Goal: Information Seeking & Learning: Learn about a topic

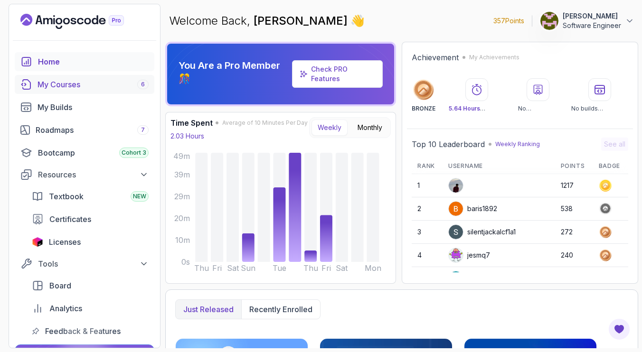
click at [78, 90] on link "My Courses 6" at bounding box center [85, 84] width 140 height 19
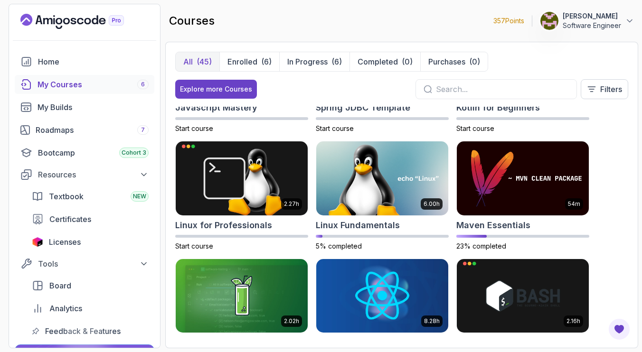
scroll to position [1143, 0]
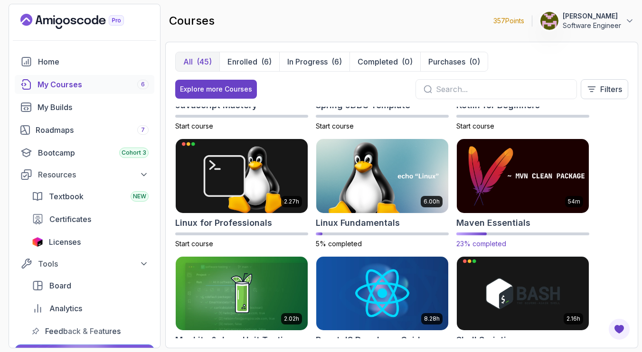
click at [529, 194] on img at bounding box center [522, 175] width 139 height 77
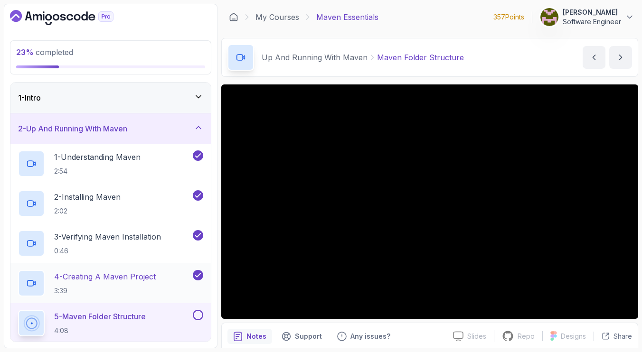
click at [125, 280] on p "4 - Creating A Maven Project" at bounding box center [105, 276] width 102 height 11
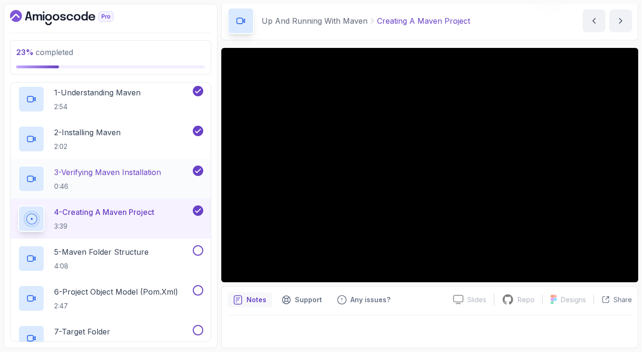
scroll to position [66, 0]
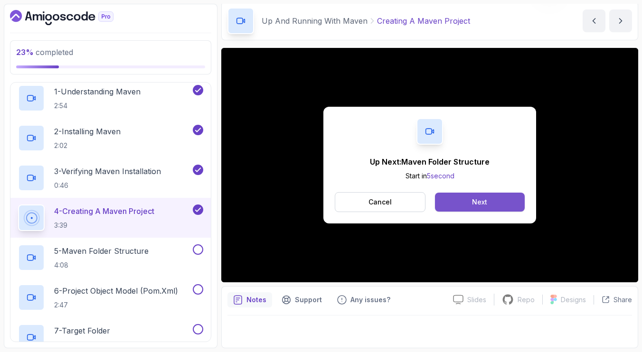
click at [479, 202] on div "Next" at bounding box center [479, 201] width 15 height 9
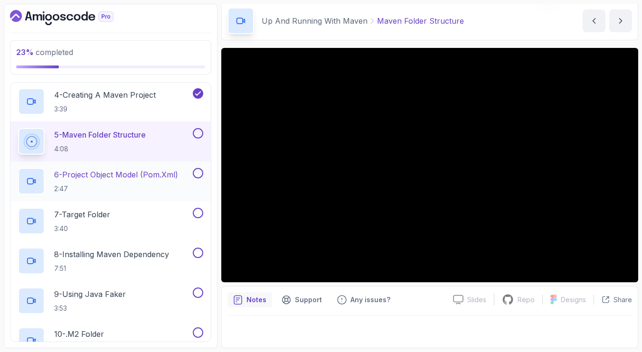
scroll to position [193, 0]
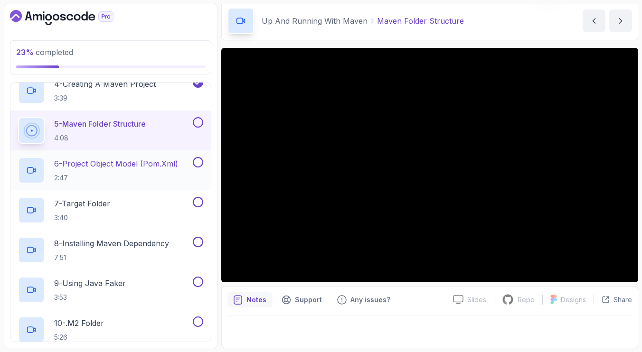
click at [131, 168] on p "6 - Project Object Model (pom.xml)" at bounding box center [116, 163] width 124 height 11
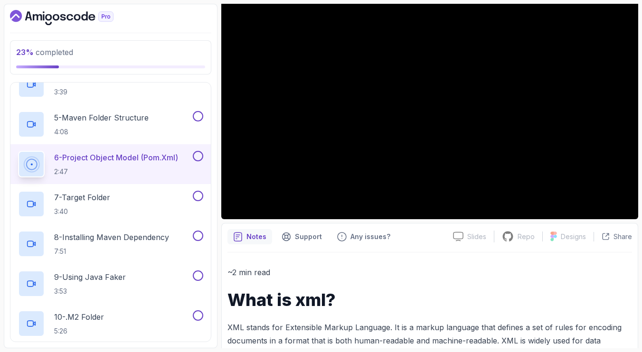
scroll to position [129, 0]
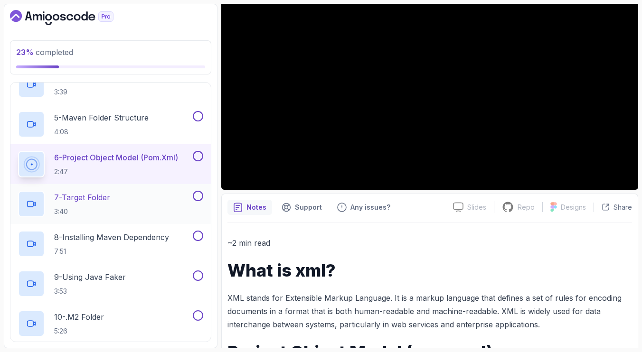
click at [130, 209] on div "7 - Target Folder 3:40" at bounding box center [104, 204] width 173 height 27
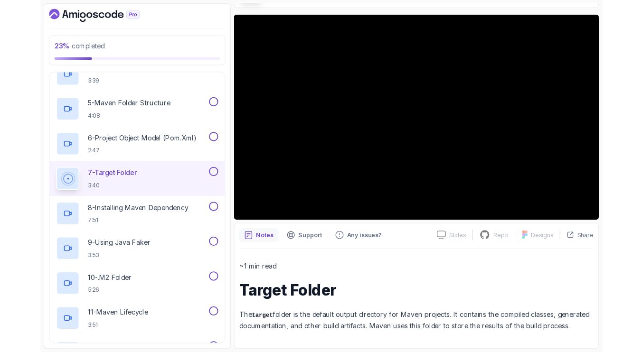
scroll to position [67, 0]
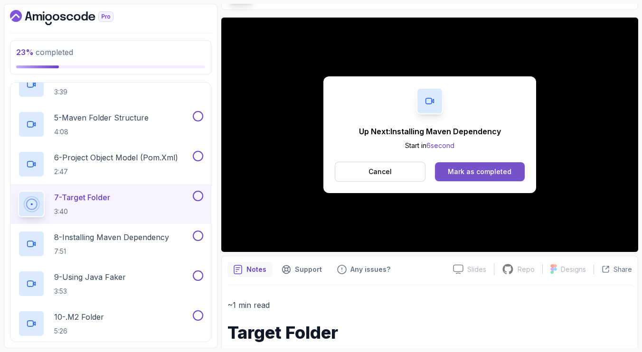
click at [502, 174] on div "Mark as completed" at bounding box center [480, 171] width 64 height 9
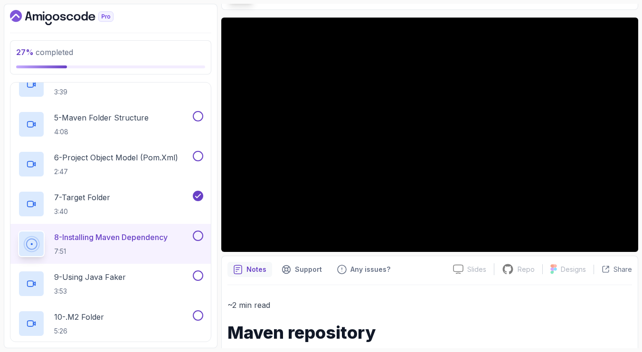
click at [149, 237] on p "8 - Installing Maven Dependency" at bounding box center [110, 237] width 113 height 11
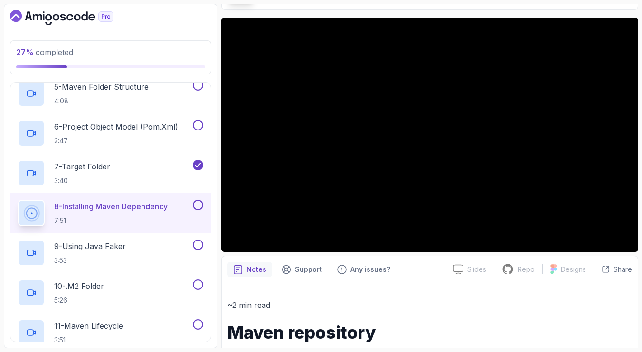
scroll to position [206, 0]
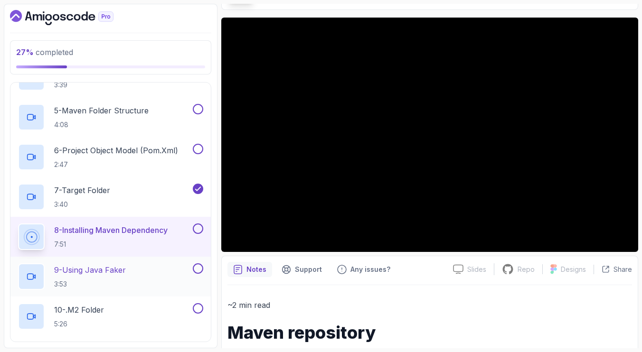
click at [144, 271] on div "9 - Using Java Faker 3:53" at bounding box center [104, 276] width 173 height 27
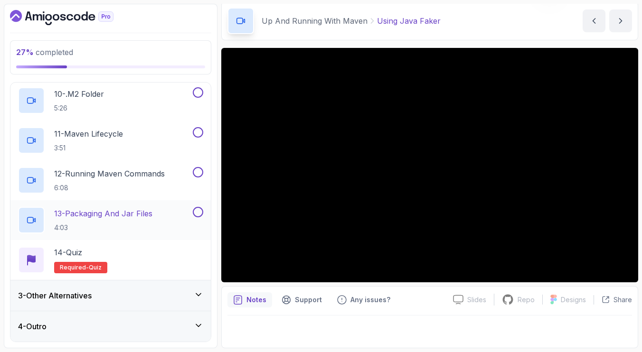
scroll to position [422, 0]
click at [151, 297] on div "3 - Other Alternatives" at bounding box center [110, 295] width 185 height 11
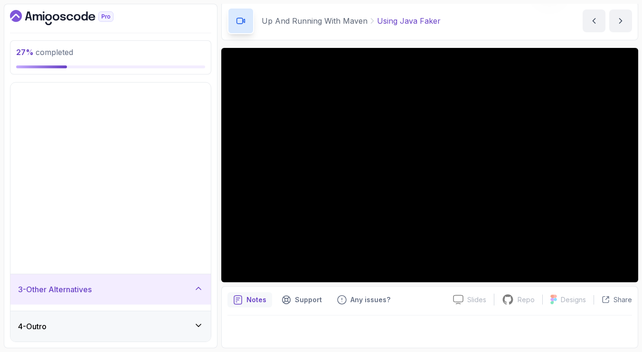
scroll to position [0, 0]
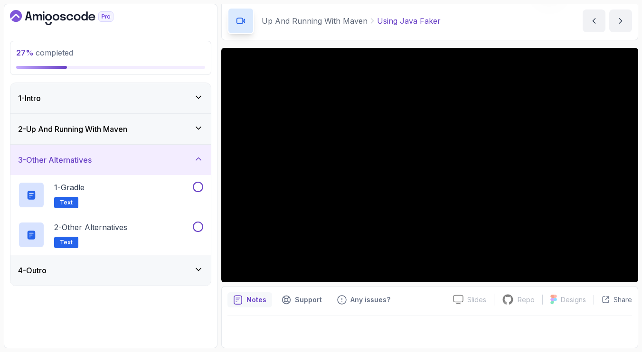
click at [150, 162] on div "3 - Other Alternatives" at bounding box center [110, 159] width 185 height 11
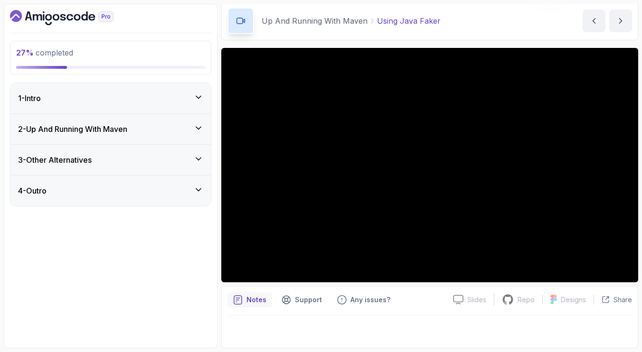
click at [147, 119] on div "2 - Up And Running With [PERSON_NAME]" at bounding box center [110, 129] width 200 height 30
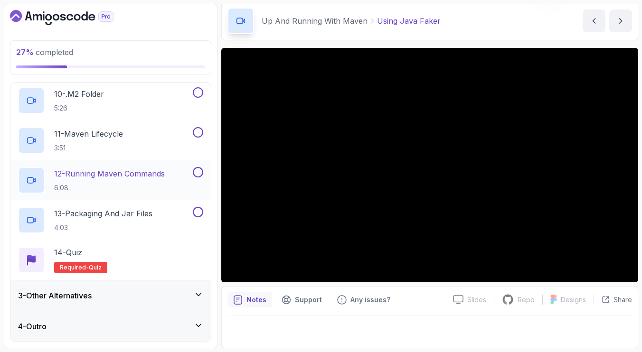
scroll to position [422, 0]
click at [76, 18] on icon "Dashboard" at bounding box center [61, 17] width 103 height 15
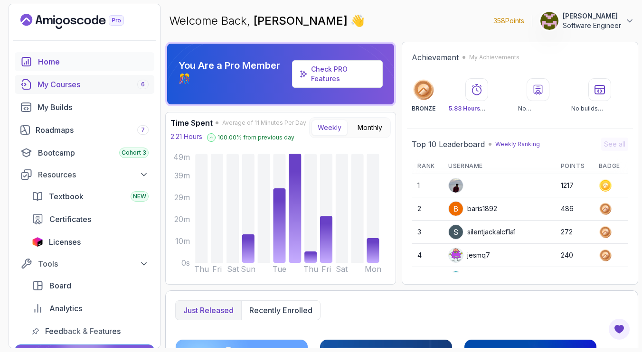
click at [64, 85] on div "My Courses 6" at bounding box center [93, 84] width 111 height 11
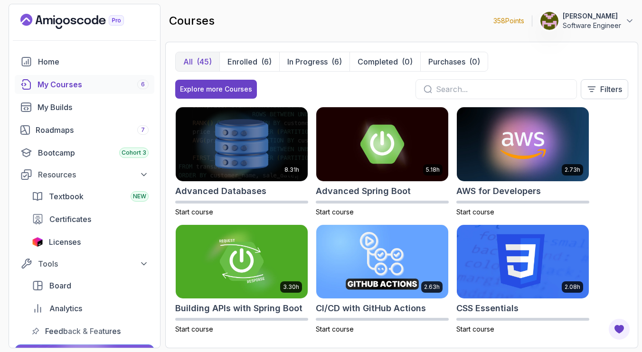
click at [479, 91] on input "text" at bounding box center [502, 89] width 133 height 11
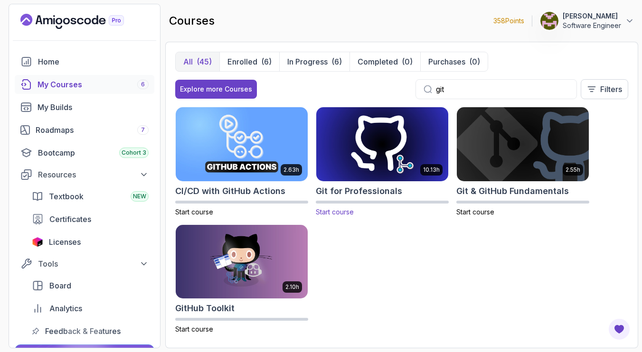
type input "git"
click at [388, 154] on img at bounding box center [382, 143] width 139 height 77
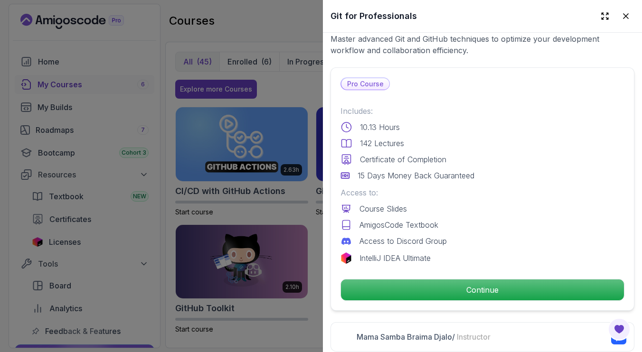
scroll to position [206, 0]
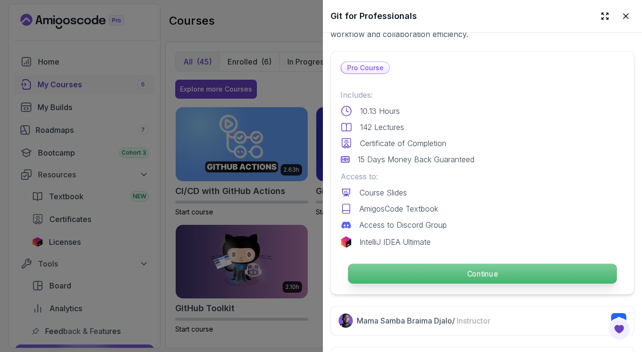
click at [473, 266] on p "Continue" at bounding box center [482, 274] width 269 height 20
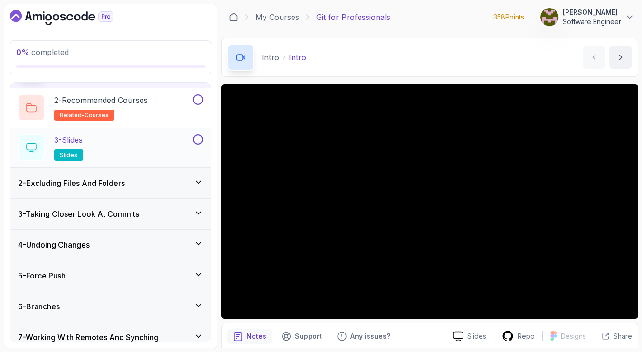
scroll to position [67, 0]
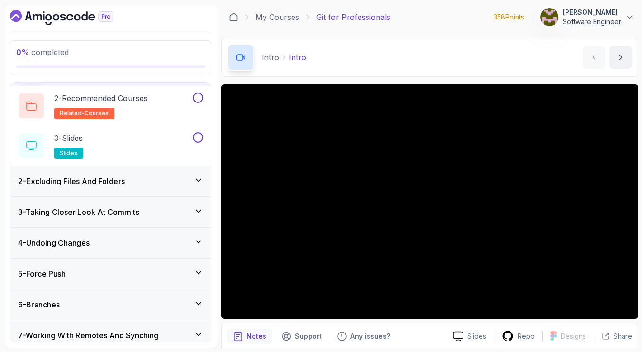
click at [125, 185] on h3 "2 - Excluding Files And Folders" at bounding box center [71, 181] width 107 height 11
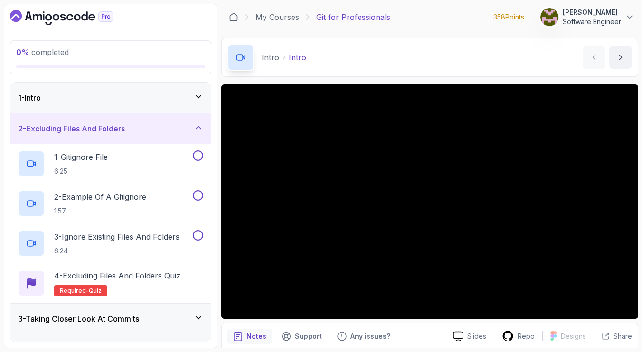
scroll to position [0, 0]
click at [148, 91] on div "1 - Intro" at bounding box center [110, 98] width 200 height 30
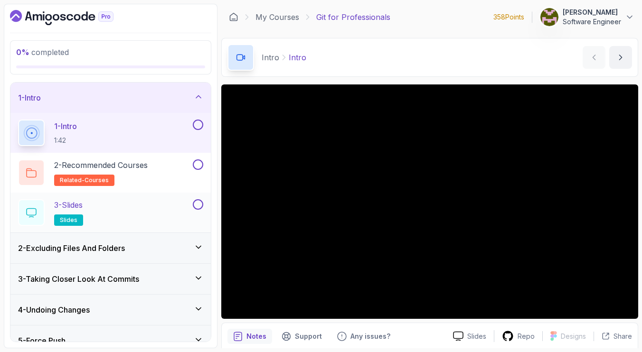
click at [166, 208] on div "3 - Slides slides" at bounding box center [104, 212] width 173 height 27
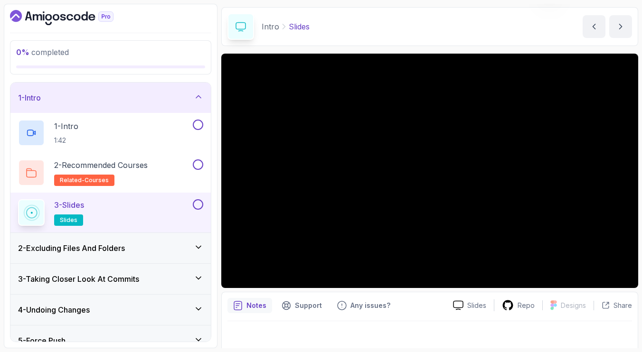
scroll to position [37, 0]
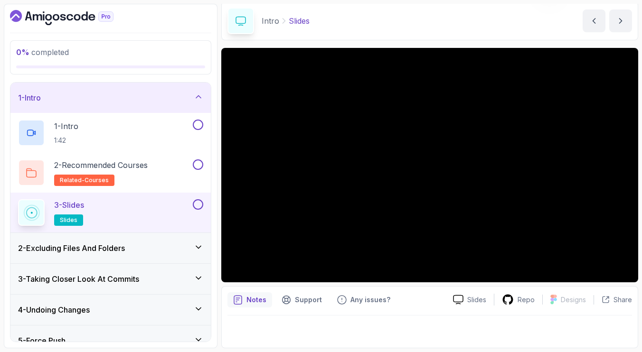
click at [178, 255] on div "2 - Excluding Files And Folders" at bounding box center [110, 248] width 200 height 30
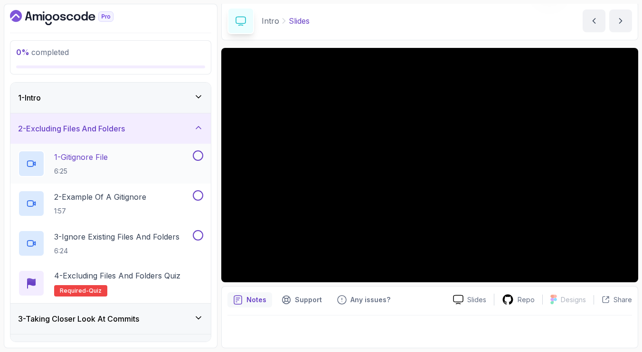
click at [162, 168] on div "1 - Gitignore File 6:25" at bounding box center [104, 163] width 173 height 27
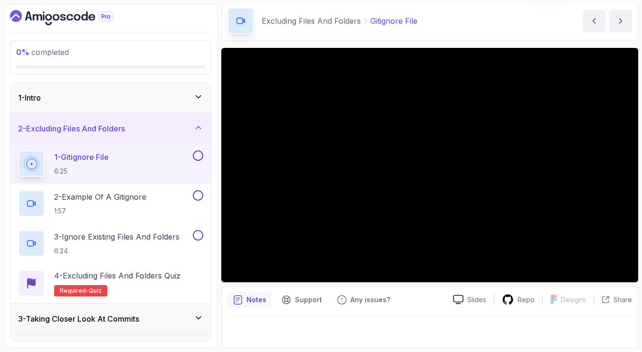
click at [89, 15] on icon "Dashboard" at bounding box center [91, 17] width 7 height 7
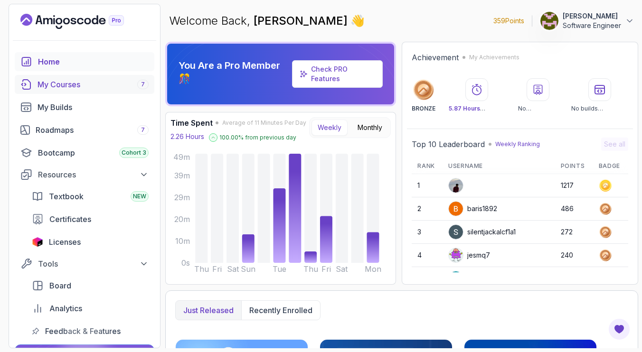
click at [91, 87] on div "My Courses 7" at bounding box center [93, 84] width 111 height 11
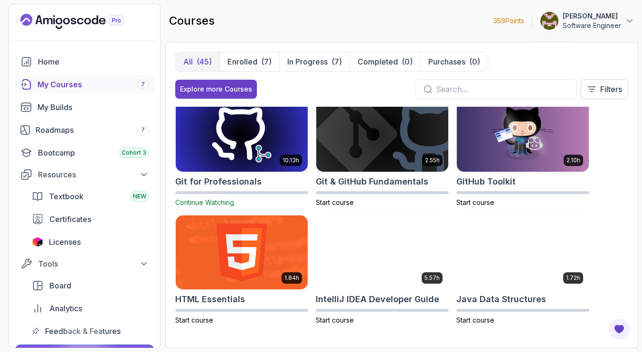
scroll to position [366, 0]
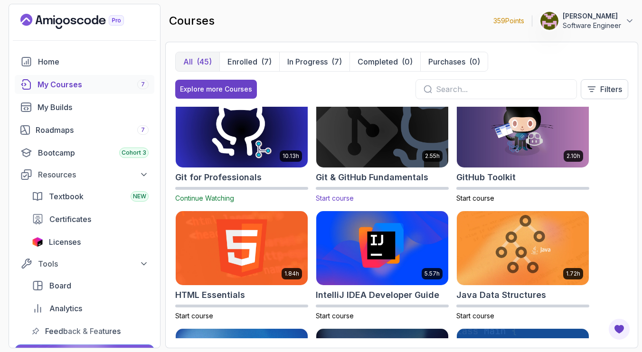
click at [356, 147] on img at bounding box center [382, 130] width 139 height 77
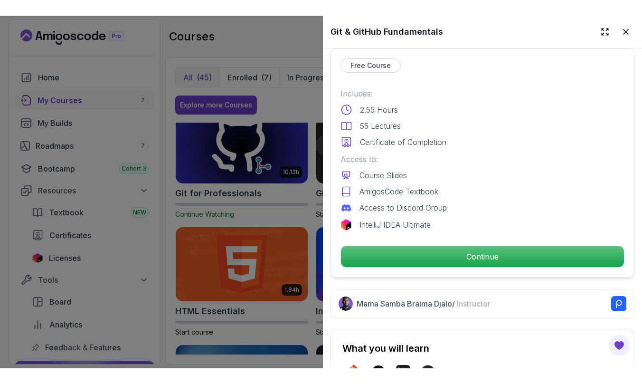
scroll to position [235, 0]
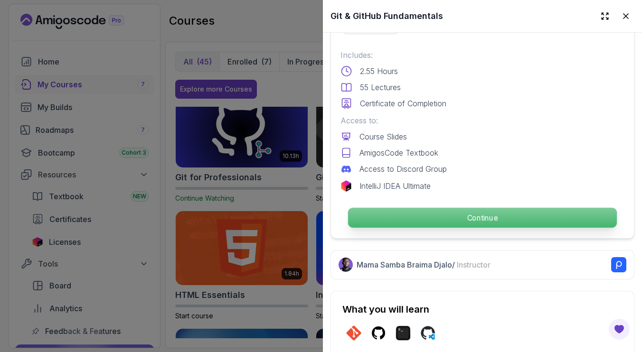
click at [469, 215] on p "Continue" at bounding box center [482, 218] width 269 height 20
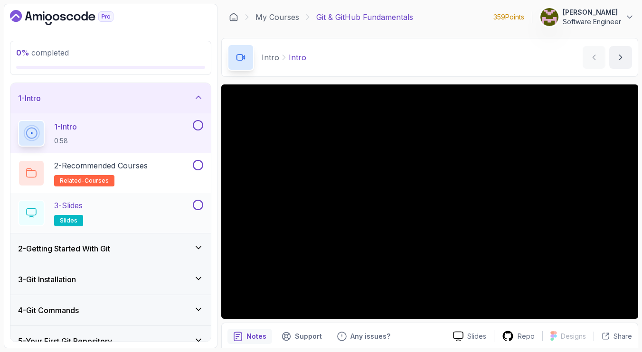
click at [151, 219] on div "3 - Slides slides" at bounding box center [104, 213] width 173 height 27
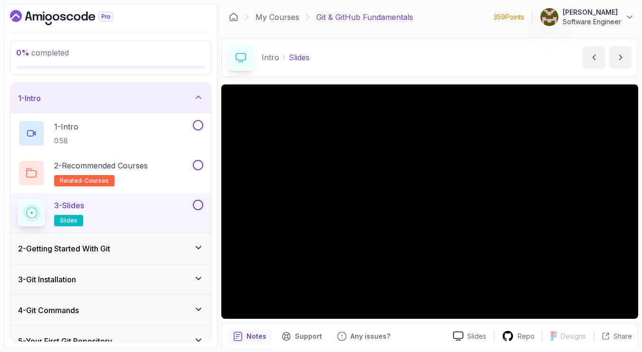
click at [106, 245] on h3 "2 - Getting Started With Git" at bounding box center [64, 248] width 92 height 11
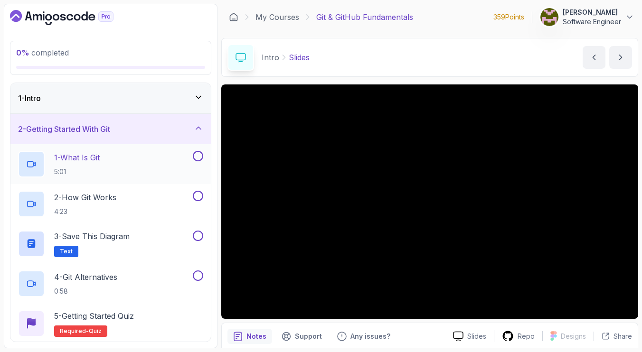
click at [141, 170] on div "1 - What Is Git 5:01" at bounding box center [104, 164] width 173 height 27
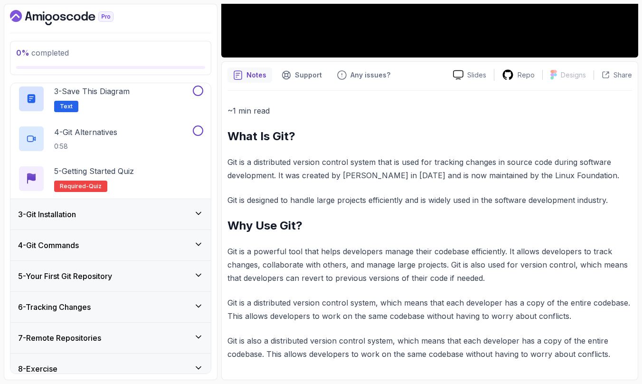
scroll to position [262, 0]
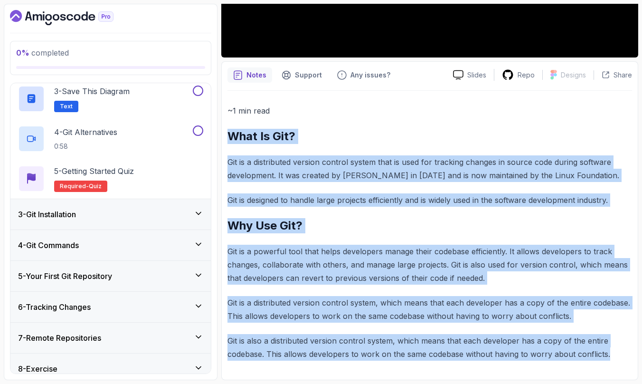
drag, startPoint x: 233, startPoint y: 137, endPoint x: 612, endPoint y: 357, distance: 439.0
click at [612, 352] on div "~1 min read What Is Git? Git is a distributed version control system that is us…" at bounding box center [429, 232] width 404 height 256
copy div "What Is Git? Git is a distributed version control system that is used for track…"
click at [102, 214] on div "3 - Git Installation" at bounding box center [110, 213] width 185 height 11
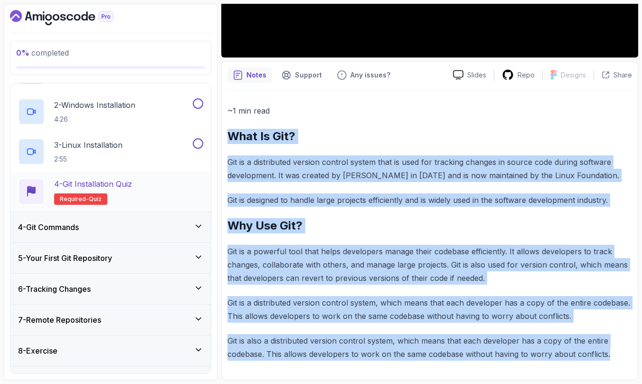
scroll to position [126, 0]
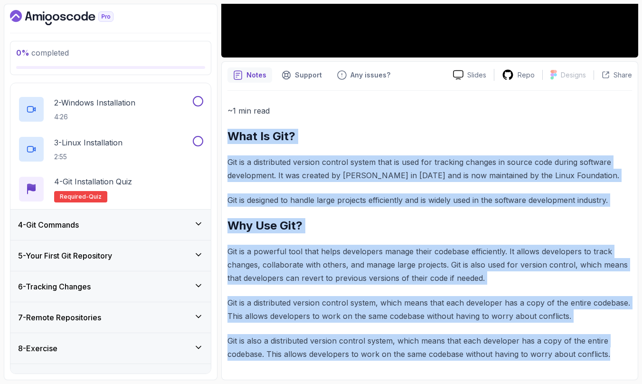
click at [111, 226] on div "4 - Git Commands" at bounding box center [110, 224] width 185 height 11
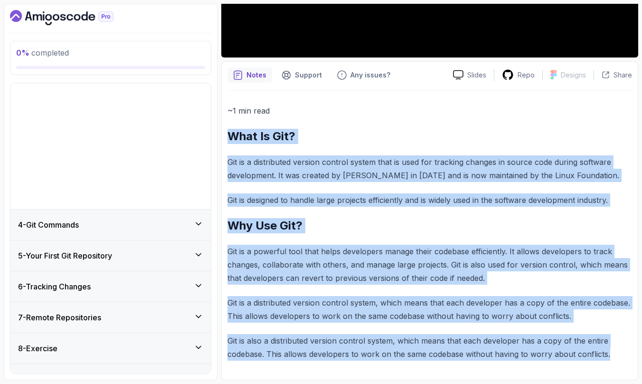
scroll to position [0, 0]
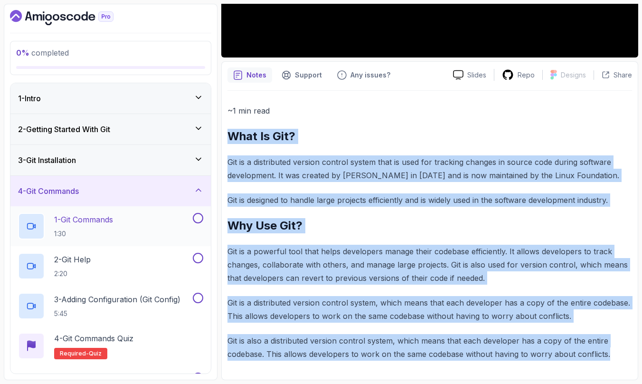
click at [112, 225] on p "1 - Git Commands" at bounding box center [83, 219] width 59 height 11
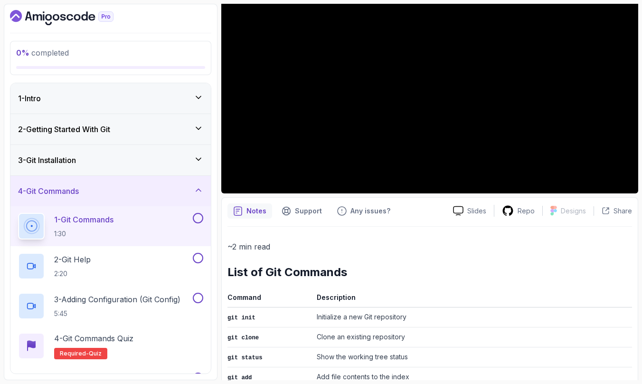
scroll to position [123, 0]
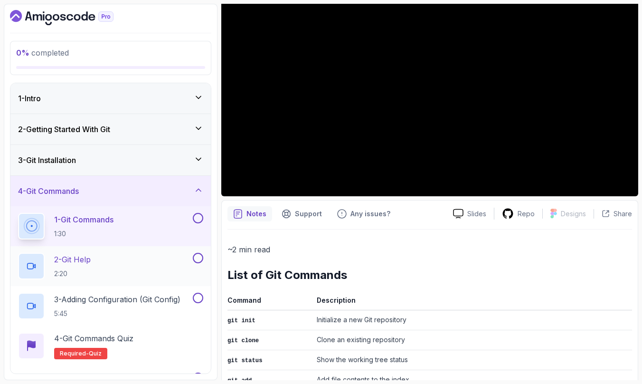
click at [138, 277] on div "2 - Git Help 2:20" at bounding box center [104, 266] width 173 height 27
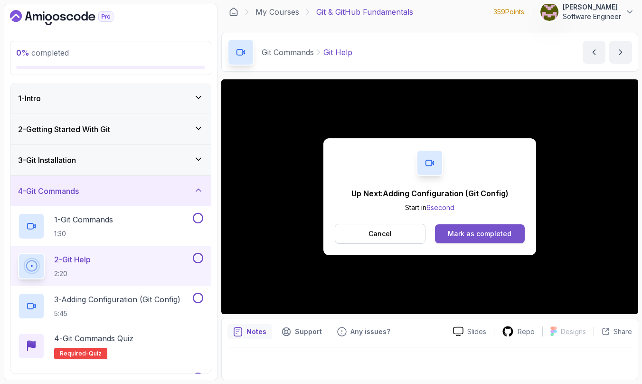
click at [480, 231] on div "Mark as completed" at bounding box center [480, 233] width 64 height 9
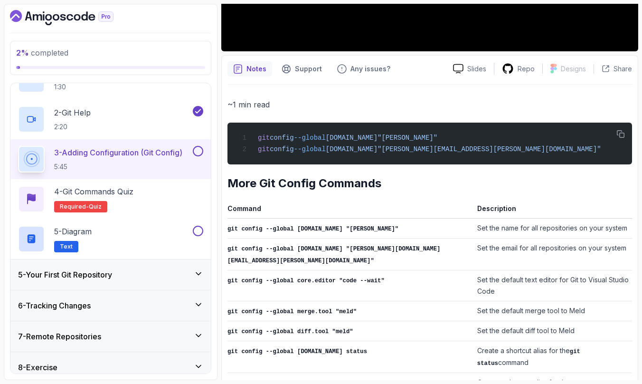
scroll to position [292, 0]
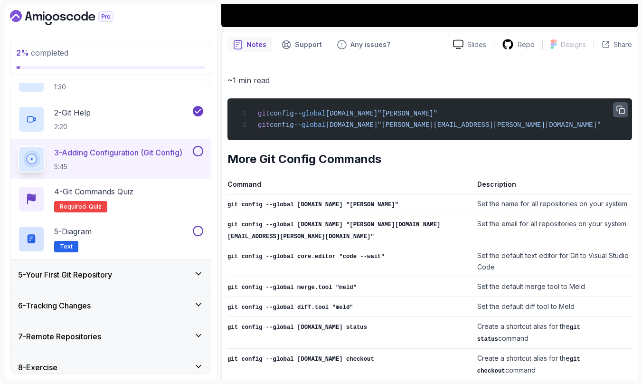
click at [623, 111] on icon "button" at bounding box center [620, 109] width 9 height 9
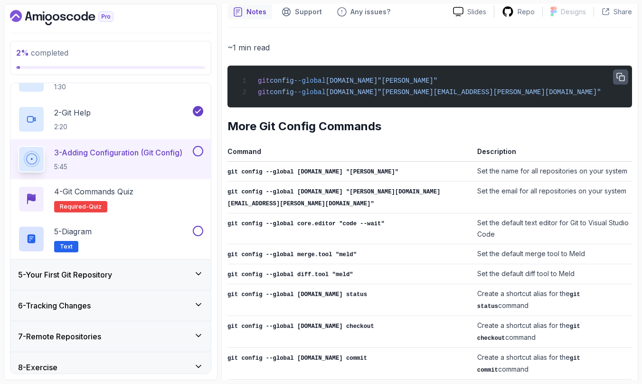
scroll to position [312, 0]
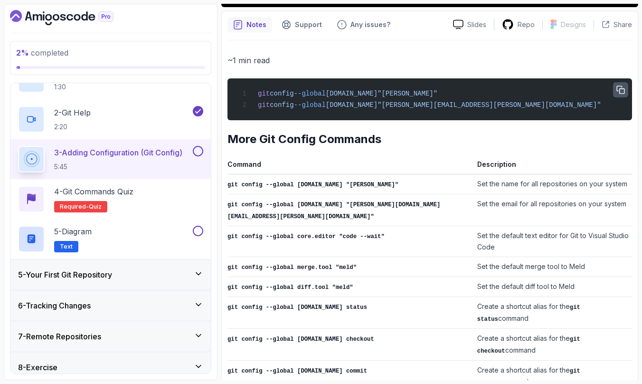
click at [178, 270] on div "5 - Your First Git Repository" at bounding box center [110, 274] width 185 height 11
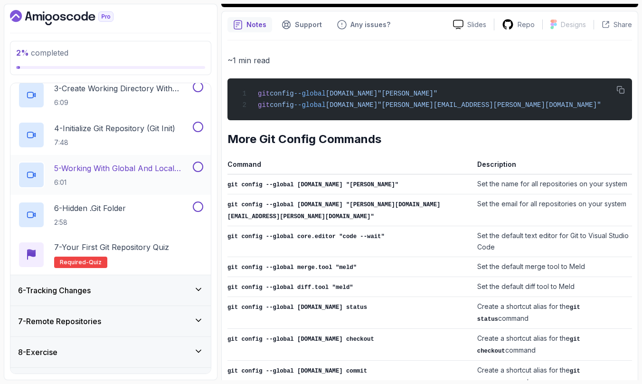
scroll to position [243, 0]
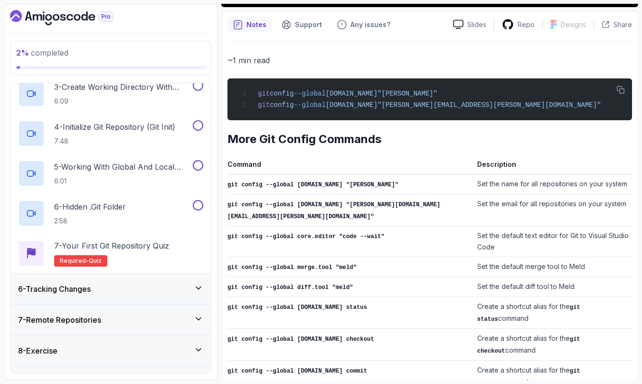
click at [127, 284] on div "6 - Tracking Changes" at bounding box center [110, 288] width 185 height 11
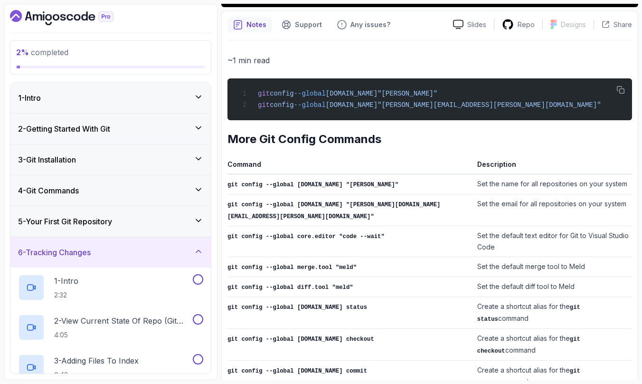
scroll to position [0, 0]
click at [112, 226] on h3 "5 - Your First Git Repository" at bounding box center [65, 221] width 94 height 11
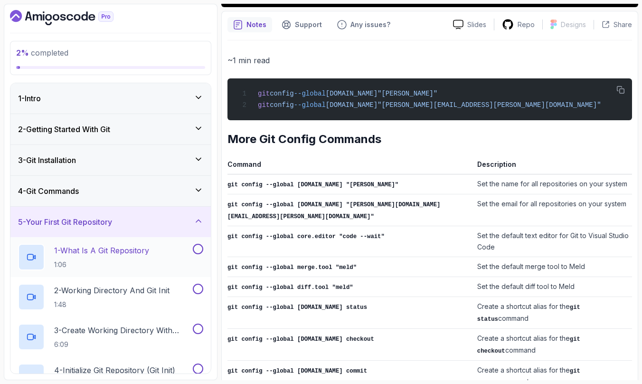
click at [135, 252] on p "1 - What Is A Git Repository" at bounding box center [101, 249] width 95 height 11
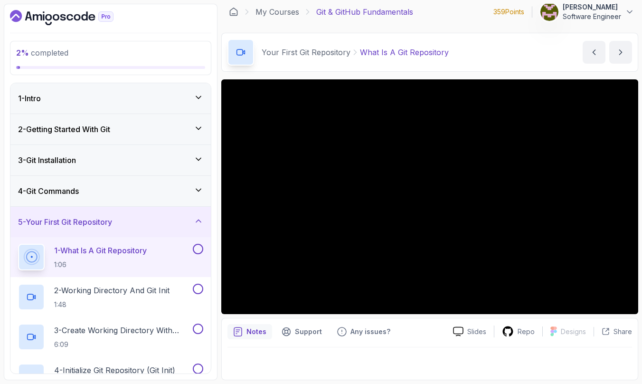
scroll to position [5, 0]
click at [475, 332] on p "Slides" at bounding box center [476, 331] width 19 height 9
click at [254, 332] on p "Notes" at bounding box center [256, 331] width 20 height 9
click at [130, 300] on p "1:48" at bounding box center [111, 304] width 115 height 9
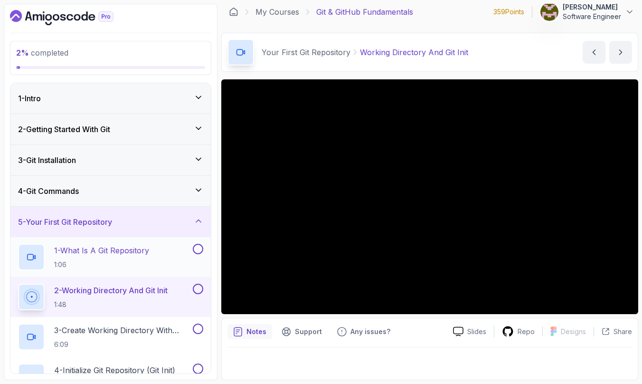
click at [140, 262] on p "1:06" at bounding box center [101, 264] width 95 height 9
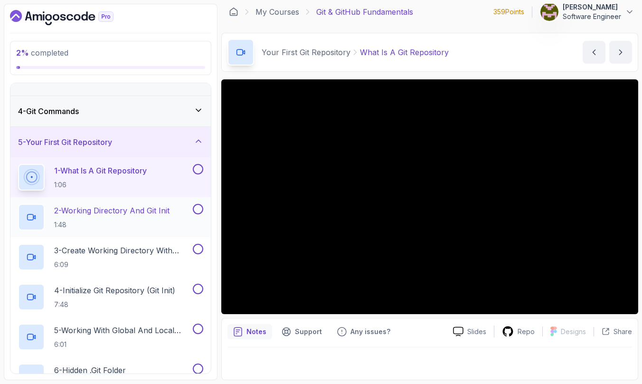
scroll to position [82, 0]
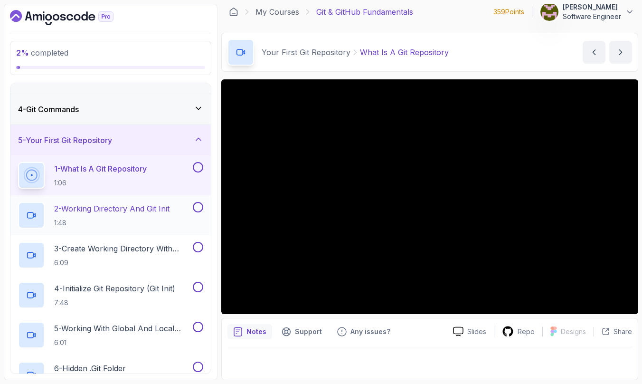
click at [144, 204] on p "2 - Working Directory And Git Init" at bounding box center [111, 208] width 115 height 11
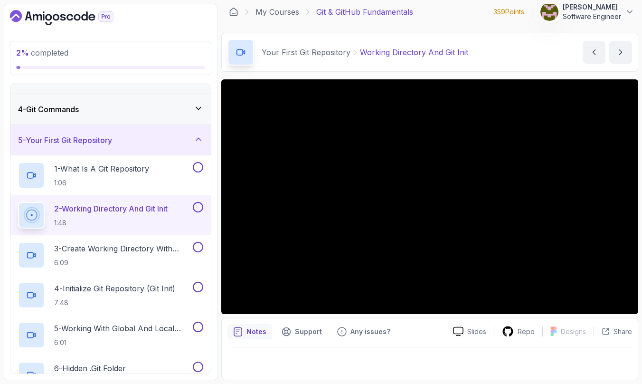
click at [77, 145] on h3 "5 - Your First Git Repository" at bounding box center [65, 139] width 94 height 11
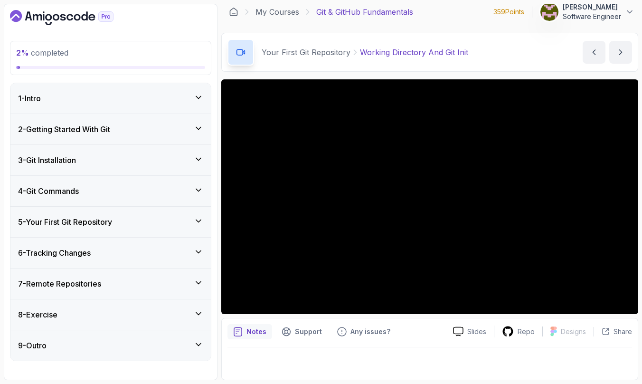
click at [89, 131] on h3 "2 - Getting Started With Git" at bounding box center [64, 128] width 92 height 11
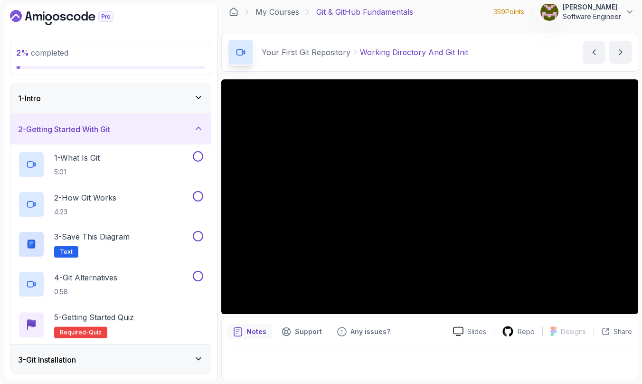
click at [89, 131] on h3 "2 - Getting Started With Git" at bounding box center [64, 128] width 92 height 11
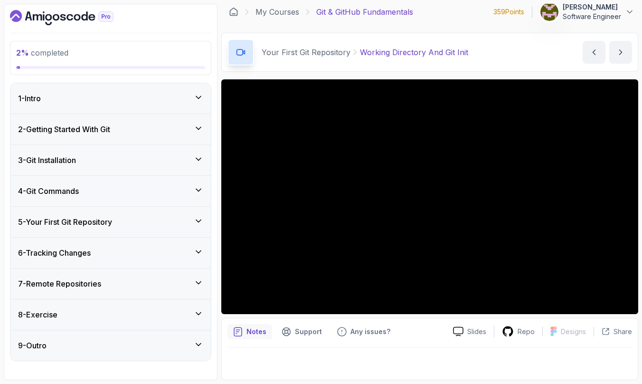
click at [86, 192] on div "4 - Git Commands" at bounding box center [110, 190] width 185 height 11
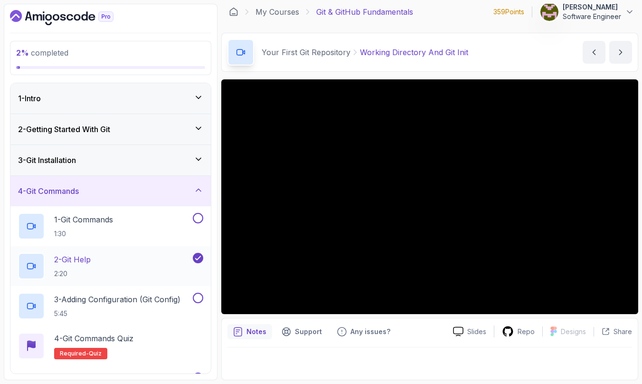
click at [161, 262] on div "2 - Git Help 2:20" at bounding box center [104, 266] width 173 height 27
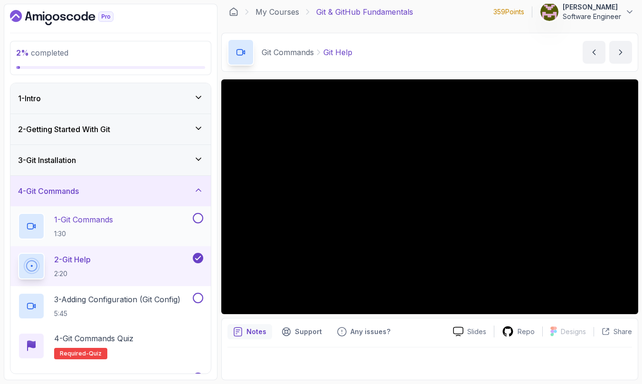
click at [129, 212] on div "1 - Git Commands 1:30" at bounding box center [110, 226] width 200 height 40
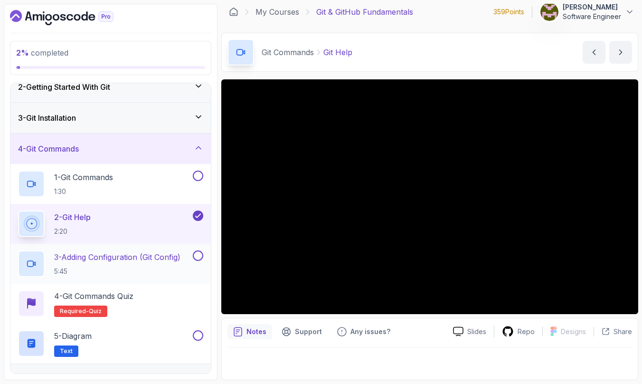
scroll to position [53, 0]
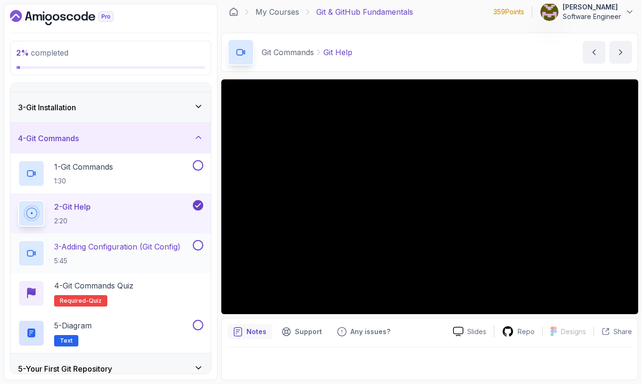
click at [138, 259] on p "5:45" at bounding box center [117, 260] width 126 height 9
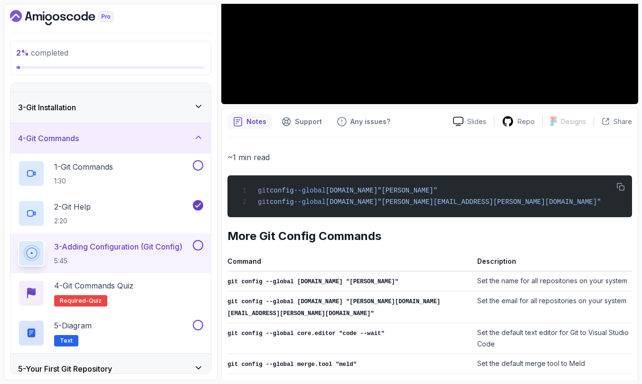
scroll to position [219, 0]
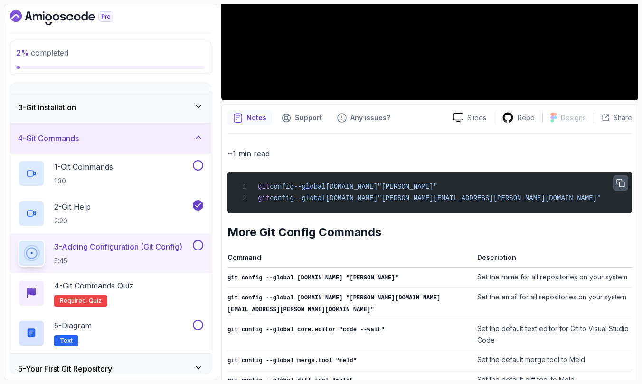
click at [620, 186] on icon "button" at bounding box center [621, 183] width 8 height 8
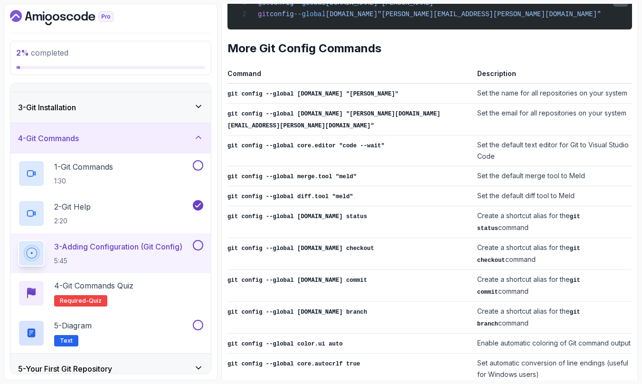
scroll to position [402, 0]
